Goal: Check status: Check status

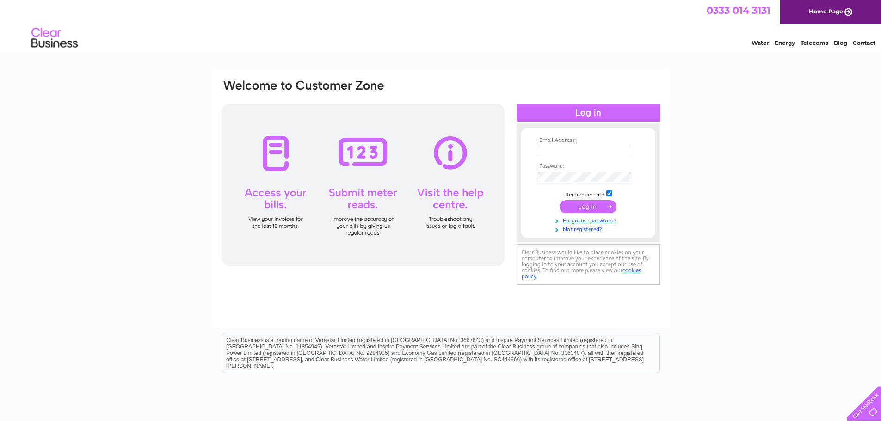
type input "enquiries@spsfm.co.uk"
click at [596, 203] on input "submit" at bounding box center [587, 206] width 57 height 13
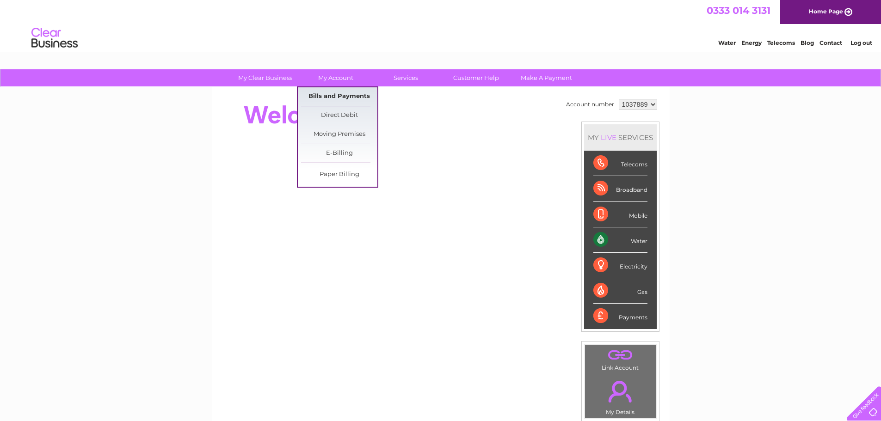
click at [346, 94] on link "Bills and Payments" at bounding box center [339, 96] width 76 height 18
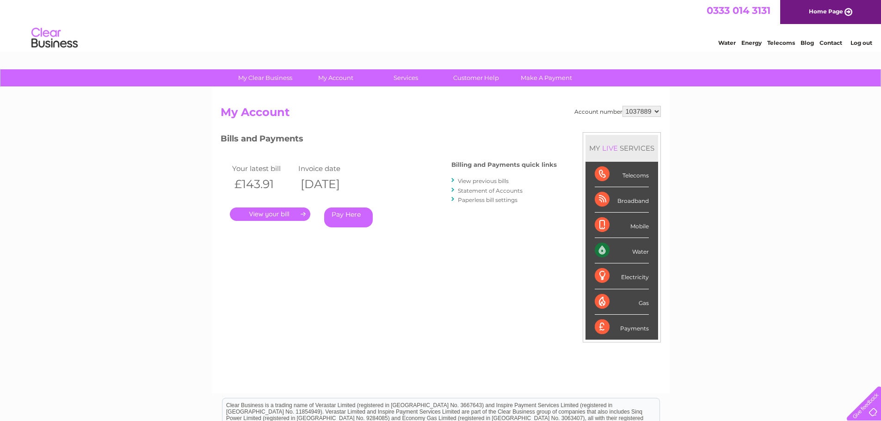
click at [260, 213] on link "." at bounding box center [270, 214] width 80 height 13
